Goal: Browse casually: Explore the website without a specific task or goal

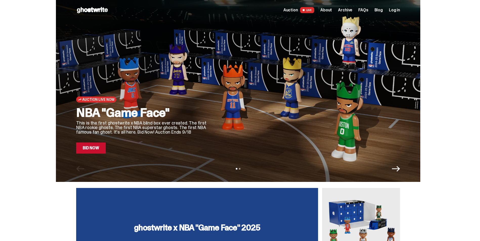
click at [232, 103] on div at bounding box center [308, 85] width 184 height 138
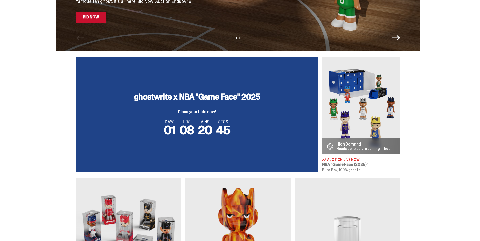
scroll to position [127, 0]
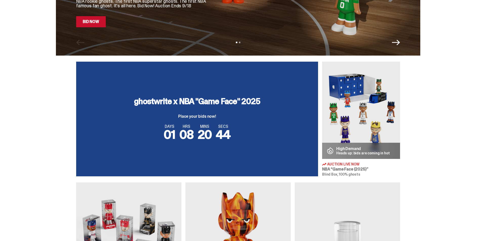
click at [277, 139] on div "DAYS 01 HRS 08 MINS 20 SECS 44" at bounding box center [197, 133] width 230 height 16
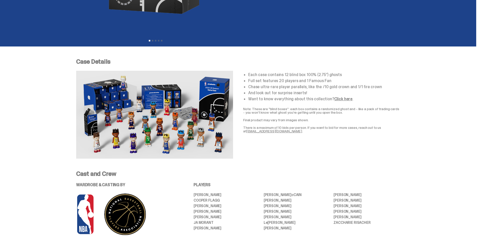
scroll to position [127, 0]
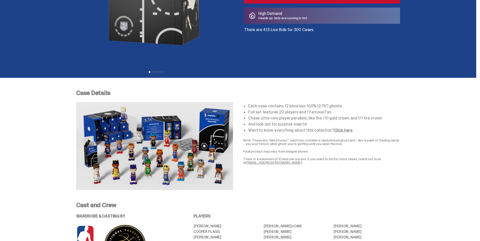
click at [116, 118] on img at bounding box center [154, 146] width 157 height 88
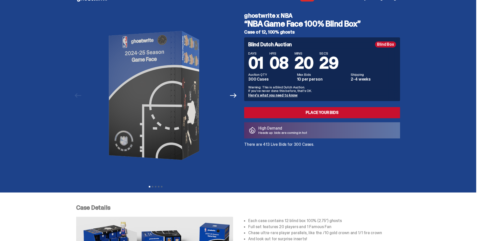
scroll to position [0, 0]
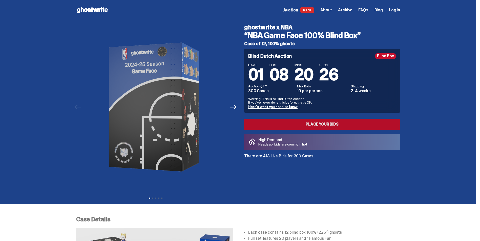
click at [312, 121] on link "Place your Bids" at bounding box center [322, 124] width 156 height 11
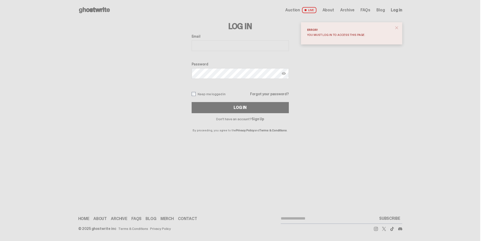
click at [399, 30] on span "close" at bounding box center [396, 27] width 5 height 5
click at [88, 7] on icon at bounding box center [94, 10] width 32 height 8
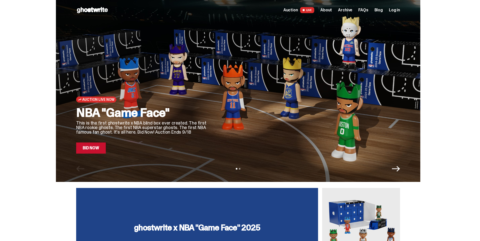
click at [92, 14] on div "Open main menu Home Auction LIVE About Archive FAQs Blog Log in" at bounding box center [238, 10] width 324 height 20
click at [96, 10] on use at bounding box center [92, 10] width 31 height 6
click at [352, 10] on span "Archive" at bounding box center [345, 10] width 14 height 4
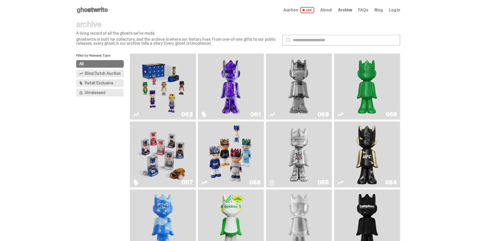
click at [330, 8] on span "About" at bounding box center [326, 10] width 12 height 4
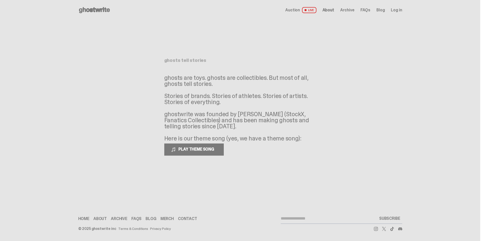
click at [353, 11] on span "Archive" at bounding box center [347, 10] width 14 height 4
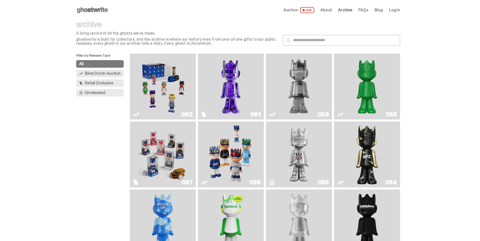
click at [90, 7] on icon at bounding box center [92, 10] width 32 height 8
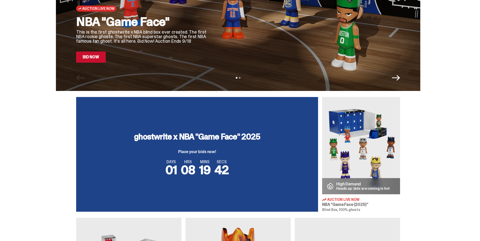
scroll to position [101, 0]
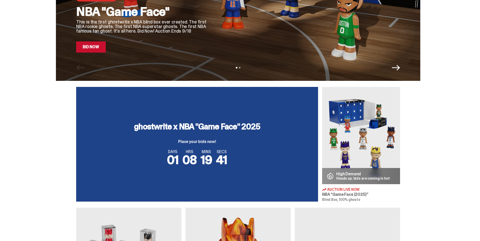
drag, startPoint x: 241, startPoint y: 69, endPoint x: 244, endPoint y: 66, distance: 4.1
click at [242, 68] on div "View slide 1 View slide 2" at bounding box center [238, 68] width 364 height 8
click at [244, 66] on div "View slide 1 View slide 2" at bounding box center [238, 68] width 364 height 8
click at [240, 68] on button "View slide 2" at bounding box center [240, 68] width 2 height 2
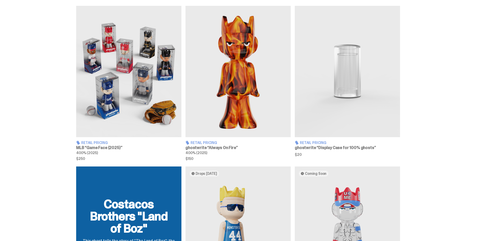
scroll to position [304, 0]
click at [131, 110] on img at bounding box center [128, 72] width 105 height 132
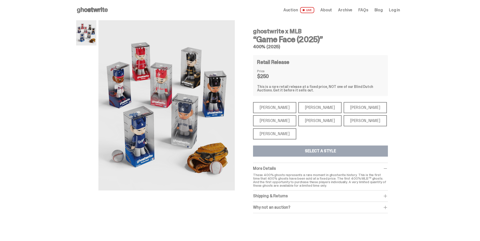
click at [344, 118] on div "[PERSON_NAME]" at bounding box center [365, 120] width 43 height 11
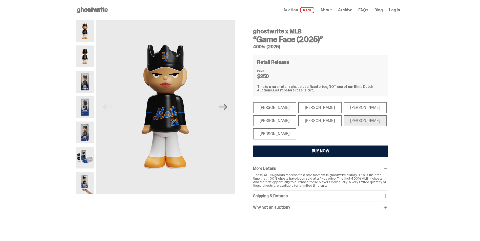
click at [266, 109] on div "[PERSON_NAME]" at bounding box center [274, 107] width 43 height 11
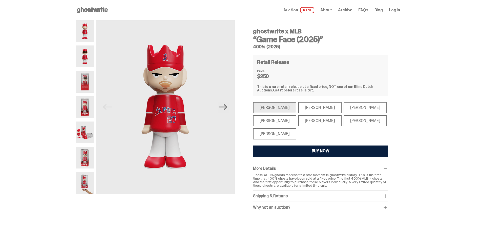
click at [309, 107] on div "[PERSON_NAME]" at bounding box center [319, 107] width 43 height 11
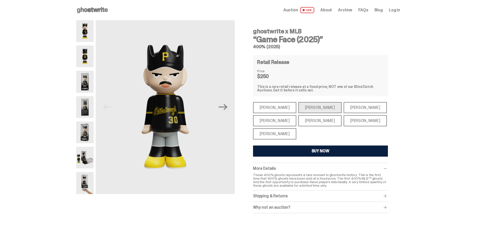
click at [279, 118] on div "[PERSON_NAME]" at bounding box center [274, 120] width 43 height 11
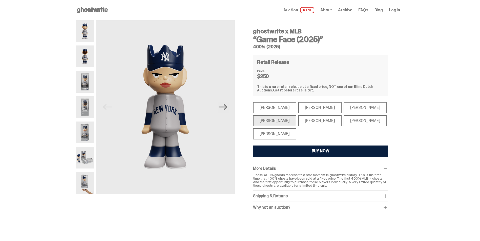
click at [273, 137] on div "[PERSON_NAME]" at bounding box center [274, 134] width 43 height 11
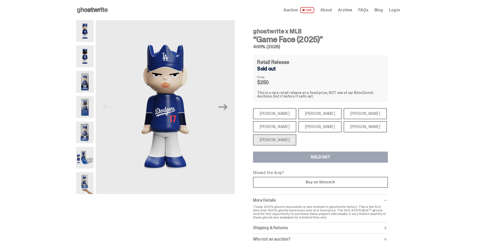
click at [298, 127] on div "[PERSON_NAME]" at bounding box center [319, 126] width 43 height 11
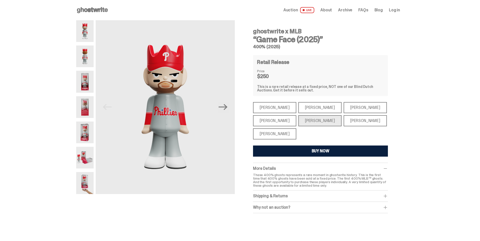
click at [346, 125] on div "[PERSON_NAME]" at bounding box center [365, 120] width 43 height 11
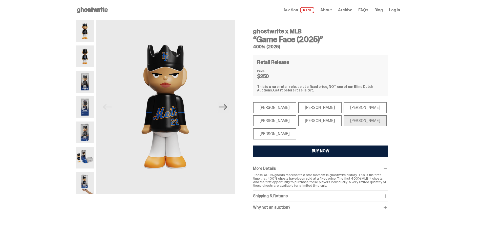
click at [344, 108] on div "[PERSON_NAME]" at bounding box center [365, 107] width 43 height 11
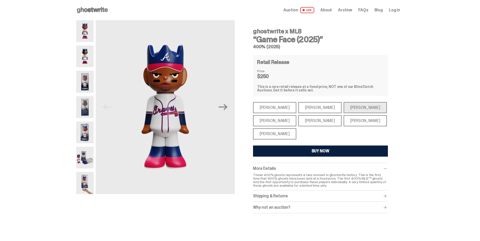
click at [314, 109] on div "[PERSON_NAME]" at bounding box center [319, 107] width 43 height 11
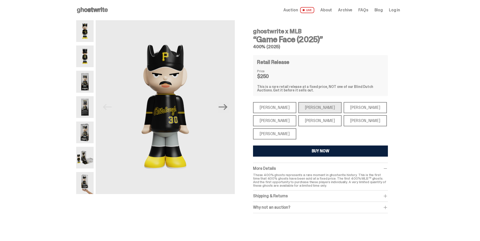
click at [281, 110] on div "[PERSON_NAME]" at bounding box center [274, 107] width 43 height 11
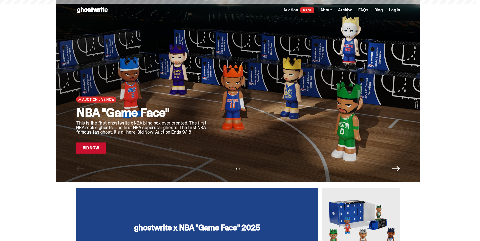
scroll to position [304, 0]
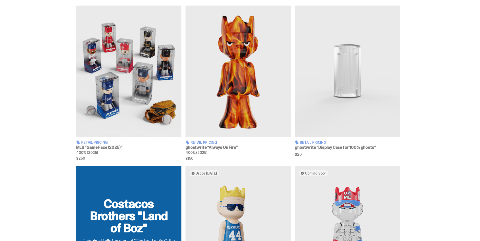
click at [326, 96] on img at bounding box center [347, 72] width 105 height 132
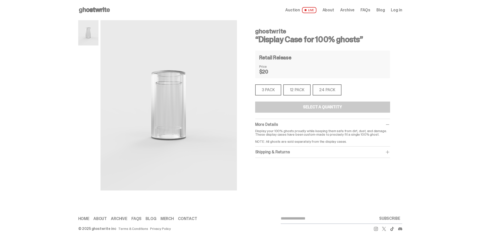
click at [98, 11] on icon at bounding box center [94, 10] width 32 height 8
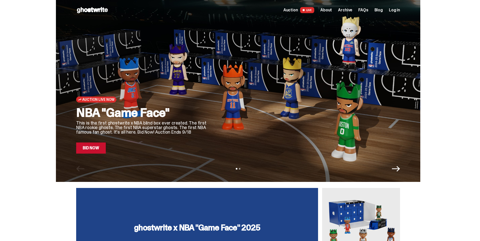
click at [206, 106] on div "Auction Live Now NBA "Game Face" This is the first ghostwrite x NBA blind box e…" at bounding box center [142, 85] width 132 height 138
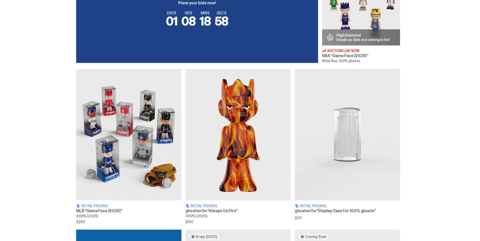
scroll to position [278, 0]
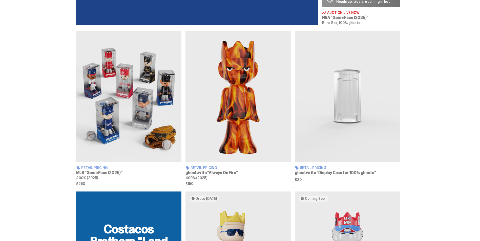
click at [242, 133] on img at bounding box center [237, 97] width 105 height 132
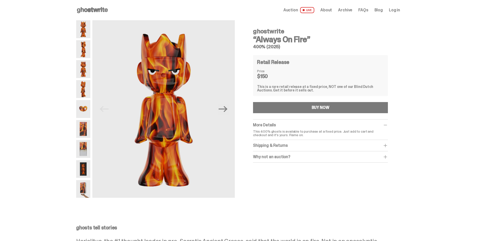
click at [330, 158] on div "Why not an auction?" at bounding box center [320, 157] width 135 height 5
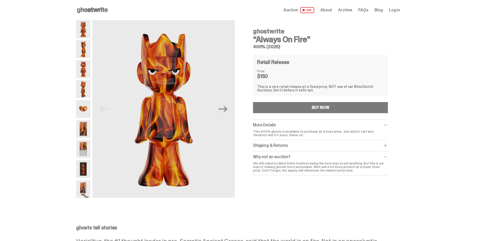
click at [380, 156] on div "Why not an auction?" at bounding box center [320, 157] width 135 height 5
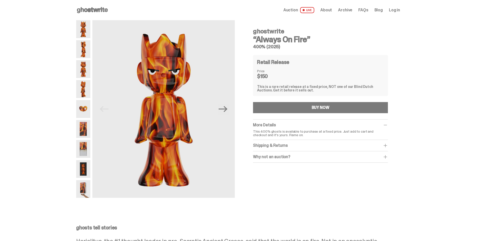
click at [102, 10] on icon at bounding box center [92, 10] width 32 height 8
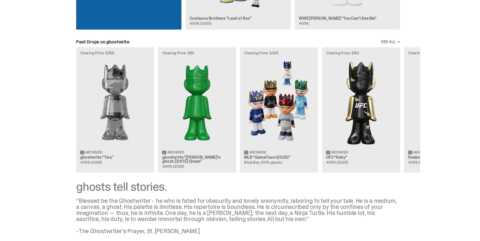
scroll to position [582, 0]
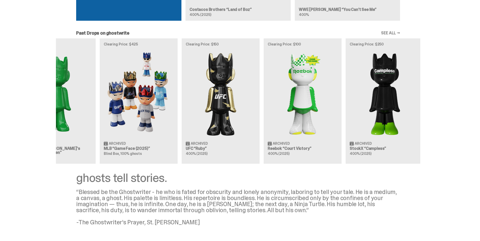
click at [244, 121] on div "Clearing Price: $356 Archived ghostwrite “Two” 400% (2025) Clearing Price: $151…" at bounding box center [238, 101] width 364 height 126
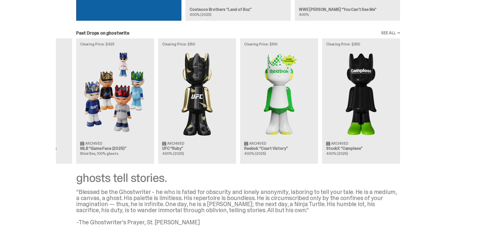
click at [258, 119] on div "Clearing Price: $356 Archived ghostwrite “Two” 400% (2025) Clearing Price: $151…" at bounding box center [238, 101] width 364 height 126
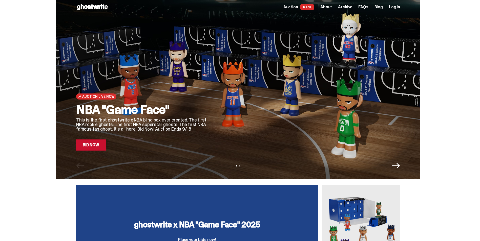
scroll to position [0, 0]
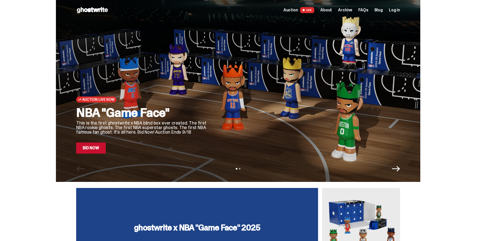
click at [235, 110] on div at bounding box center [308, 85] width 184 height 138
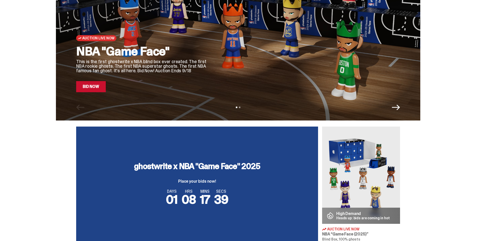
scroll to position [25, 0]
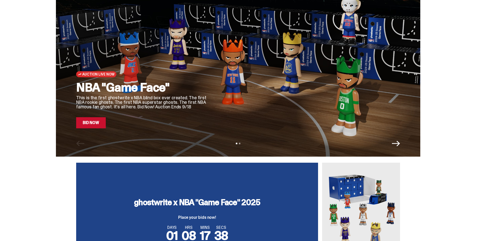
click at [287, 132] on div "Auction Live Now NBA "Game Face" This is the first ghostwrite x NBA blind box e…" at bounding box center [238, 66] width 364 height 182
